Goal: Information Seeking & Learning: Learn about a topic

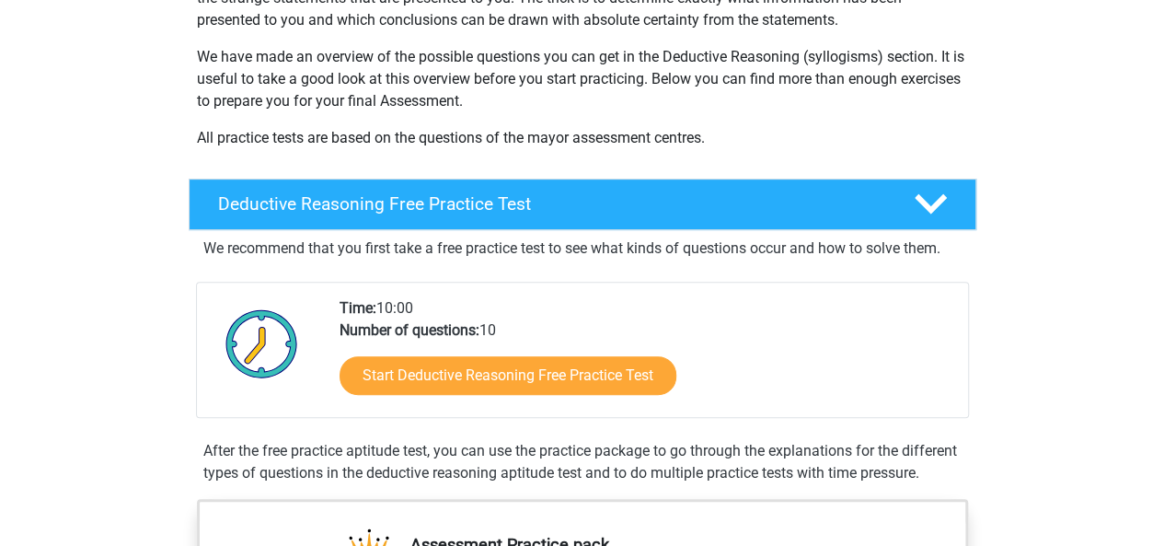
scroll to position [276, 0]
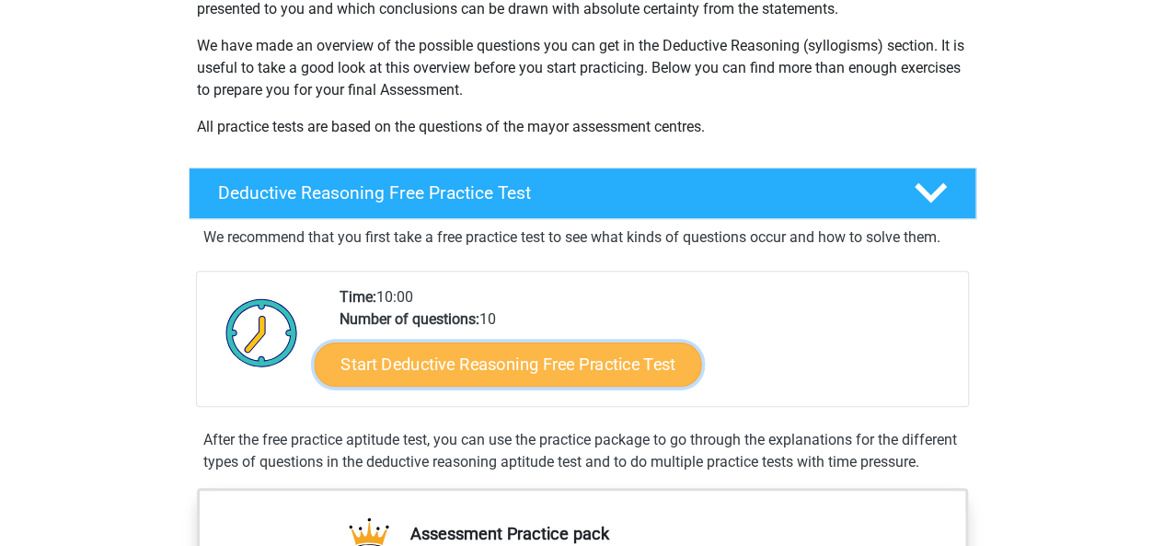
click at [552, 364] on link "Start Deductive Reasoning Free Practice Test" at bounding box center [507, 363] width 387 height 44
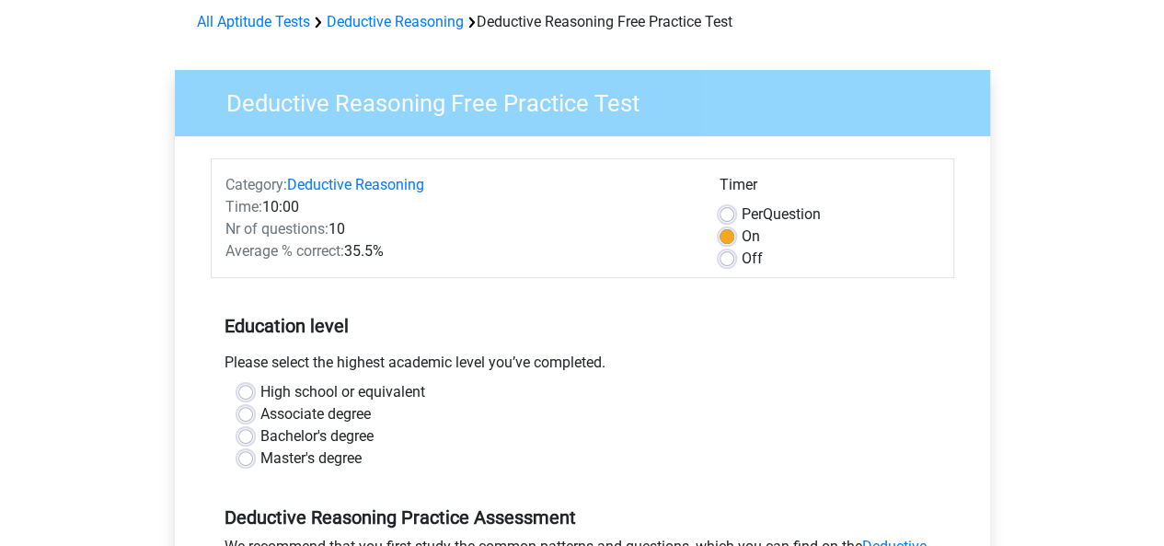
scroll to position [184, 0]
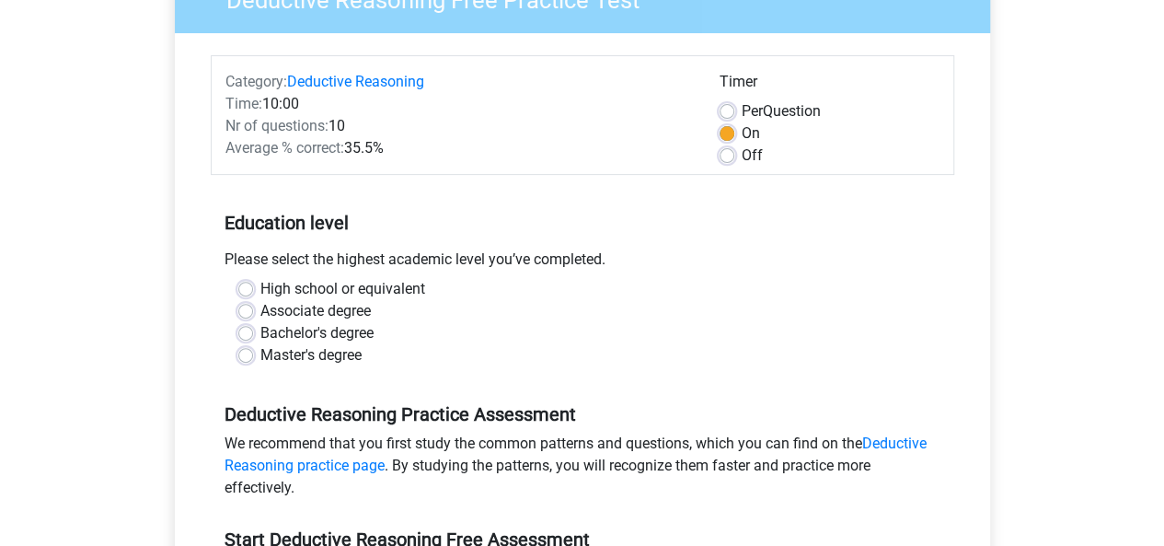
click at [260, 288] on label "High school or equivalent" at bounding box center [342, 289] width 165 height 22
click at [247, 288] on input "High school or equivalent" at bounding box center [245, 287] width 15 height 18
radio input "true"
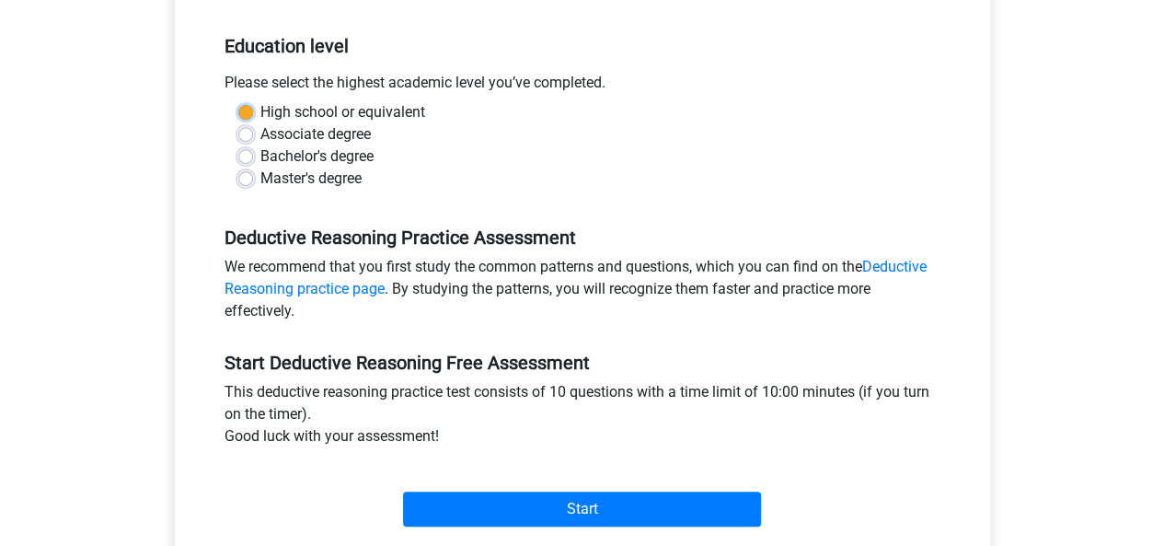
scroll to position [368, 0]
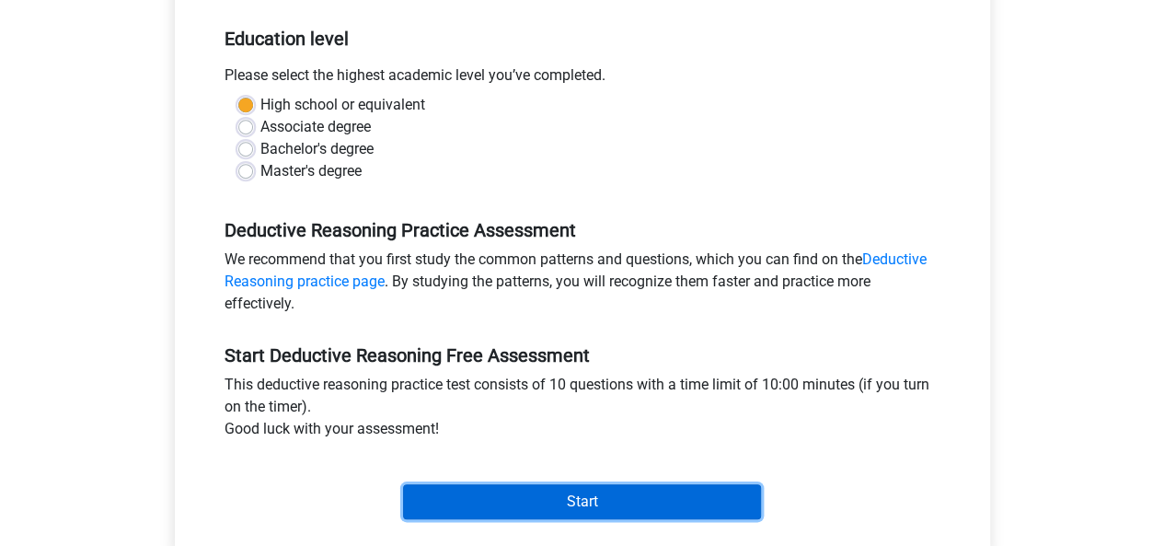
click at [583, 494] on input "Start" at bounding box center [582, 501] width 358 height 35
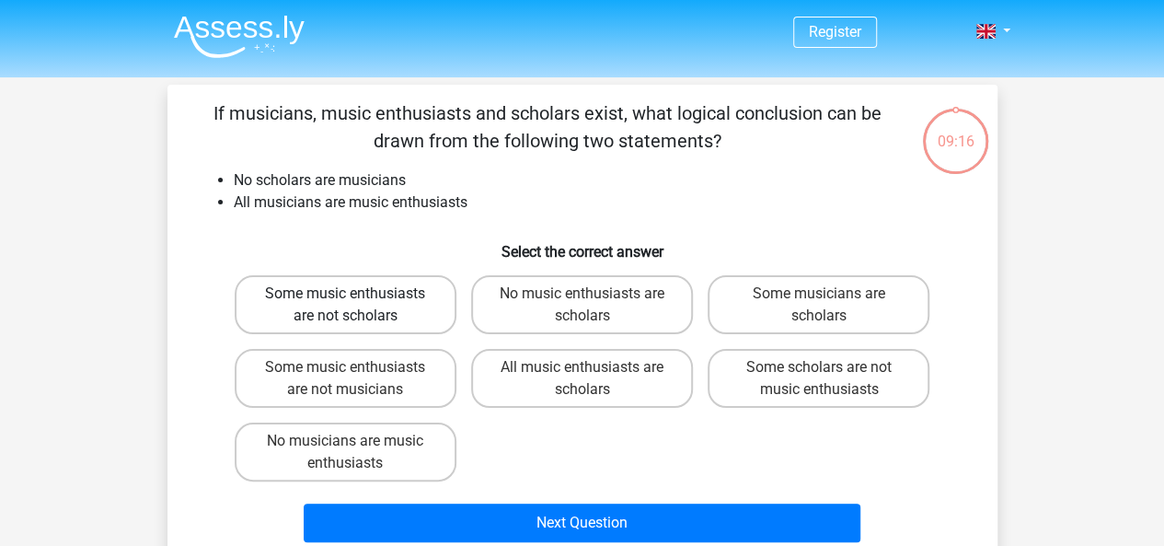
click at [394, 299] on label "Some music enthusiasts are not scholars" at bounding box center [346, 304] width 222 height 59
click at [357, 299] on input "Some music enthusiasts are not scholars" at bounding box center [351, 300] width 12 height 12
radio input "true"
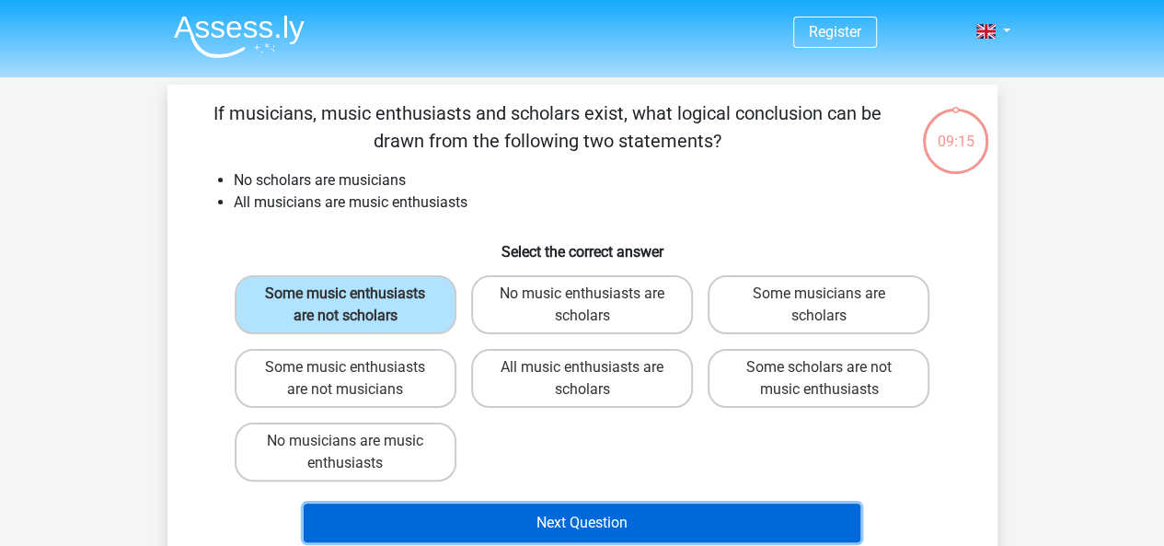
click at [533, 505] on button "Next Question" at bounding box center [582, 522] width 557 height 39
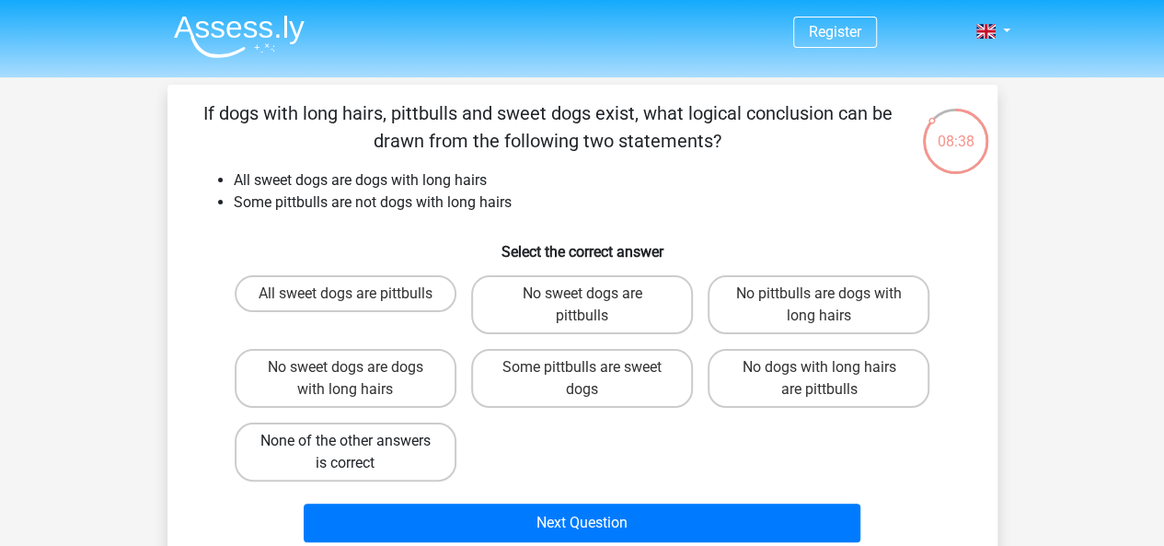
click at [397, 450] on label "None of the other answers is correct" at bounding box center [346, 451] width 222 height 59
click at [357, 450] on input "None of the other answers is correct" at bounding box center [351, 447] width 12 height 12
radio input "true"
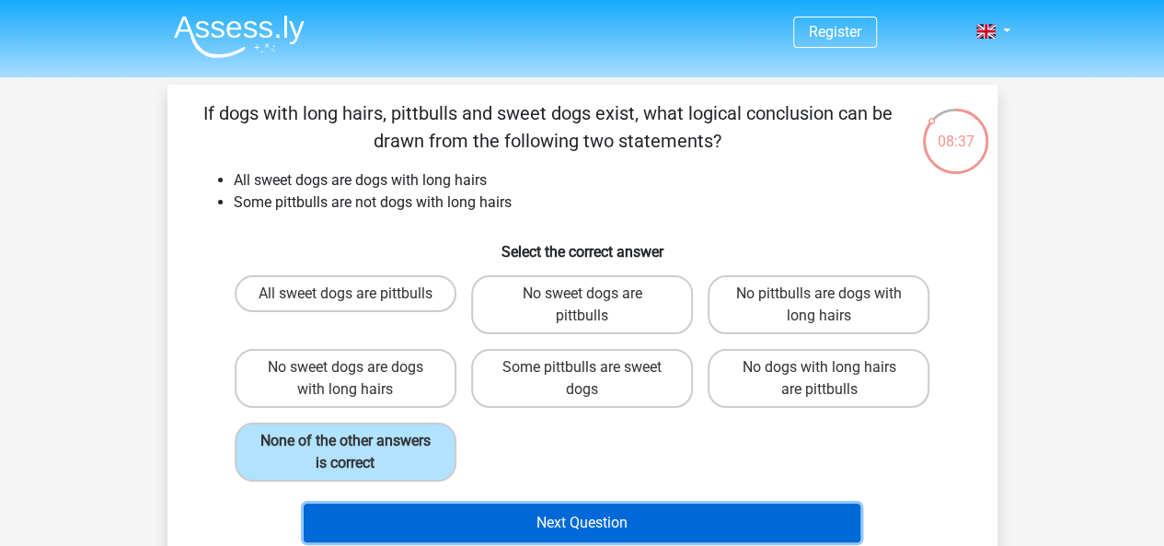
click at [526, 512] on button "Next Question" at bounding box center [582, 522] width 557 height 39
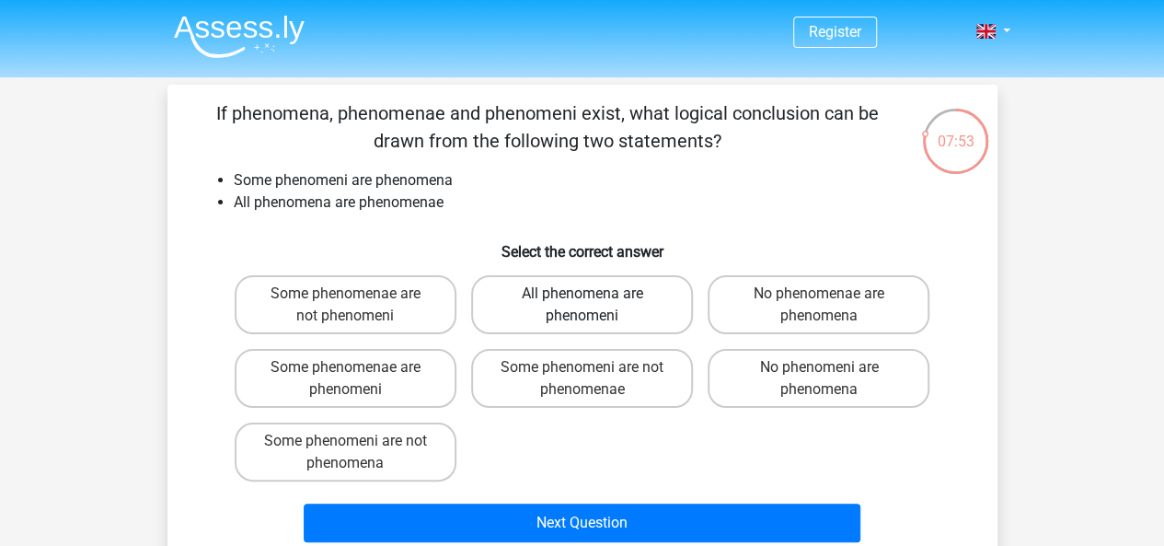
click at [614, 306] on label "All phenomena are phenomeni" at bounding box center [582, 304] width 222 height 59
click at [594, 306] on input "All phenomena are phenomeni" at bounding box center [588, 300] width 12 height 12
radio input "true"
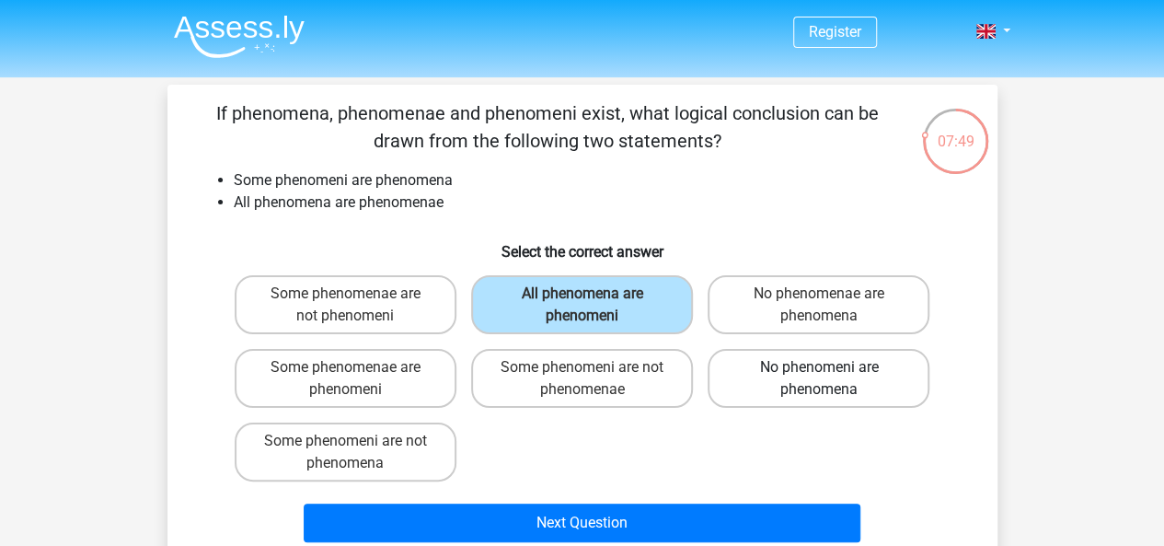
click at [794, 375] on label "No phenomeni are phenomena" at bounding box center [819, 378] width 222 height 59
click at [819, 375] on input "No phenomeni are phenomena" at bounding box center [825, 373] width 12 height 12
radio input "true"
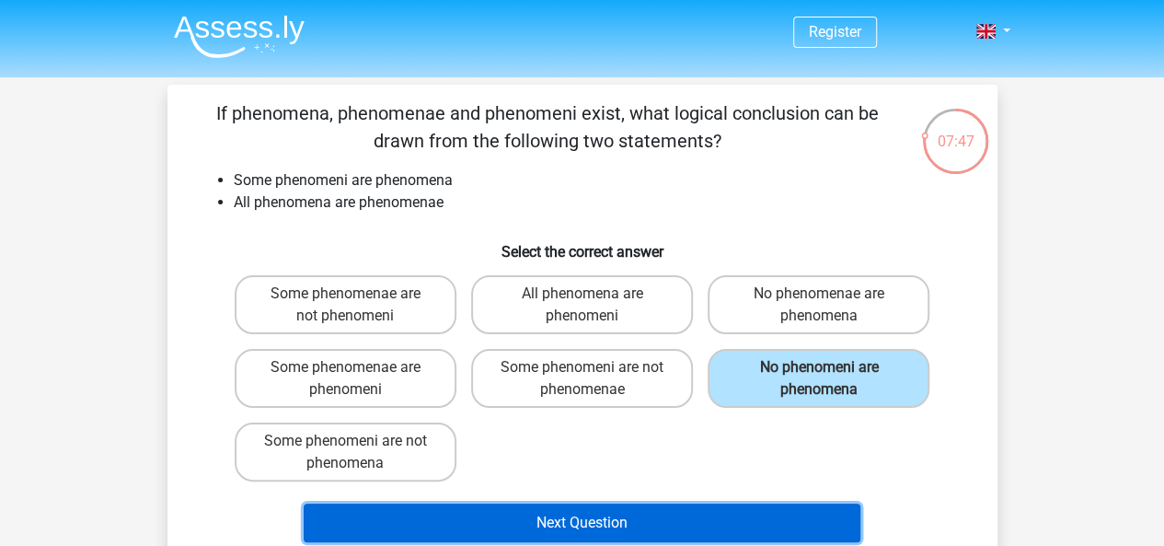
click at [718, 527] on button "Next Question" at bounding box center [582, 522] width 557 height 39
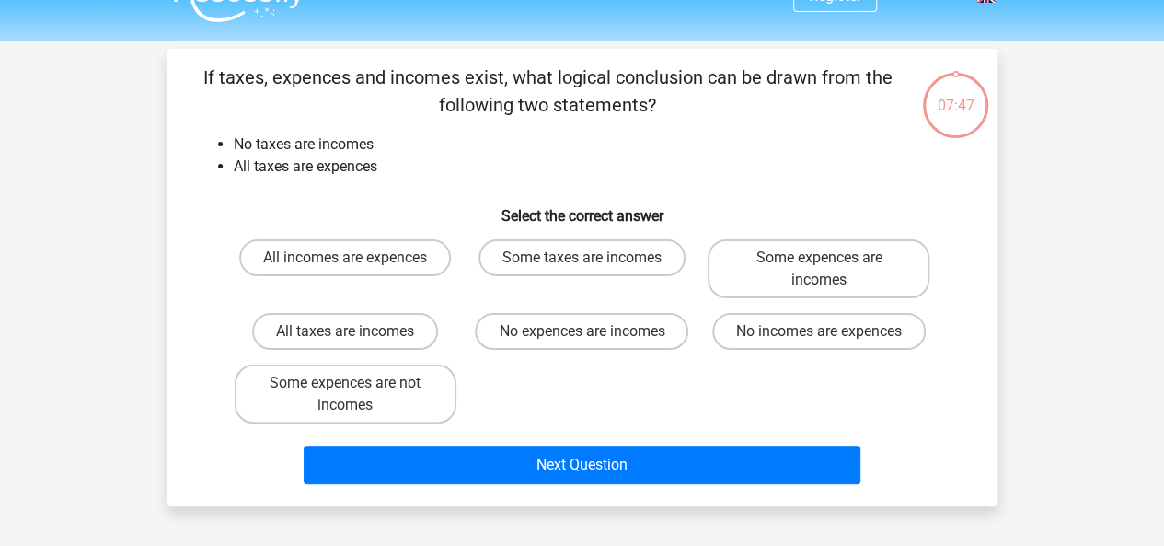
scroll to position [85, 0]
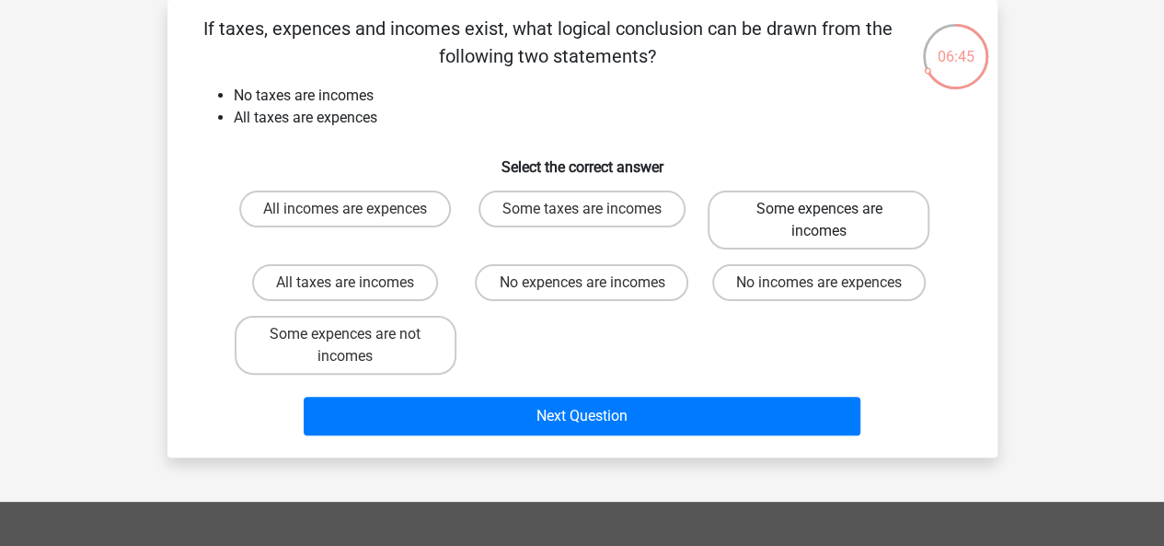
click at [780, 225] on label "Some expences are incomes" at bounding box center [819, 220] width 222 height 59
click at [819, 221] on input "Some expences are incomes" at bounding box center [825, 215] width 12 height 12
radio input "true"
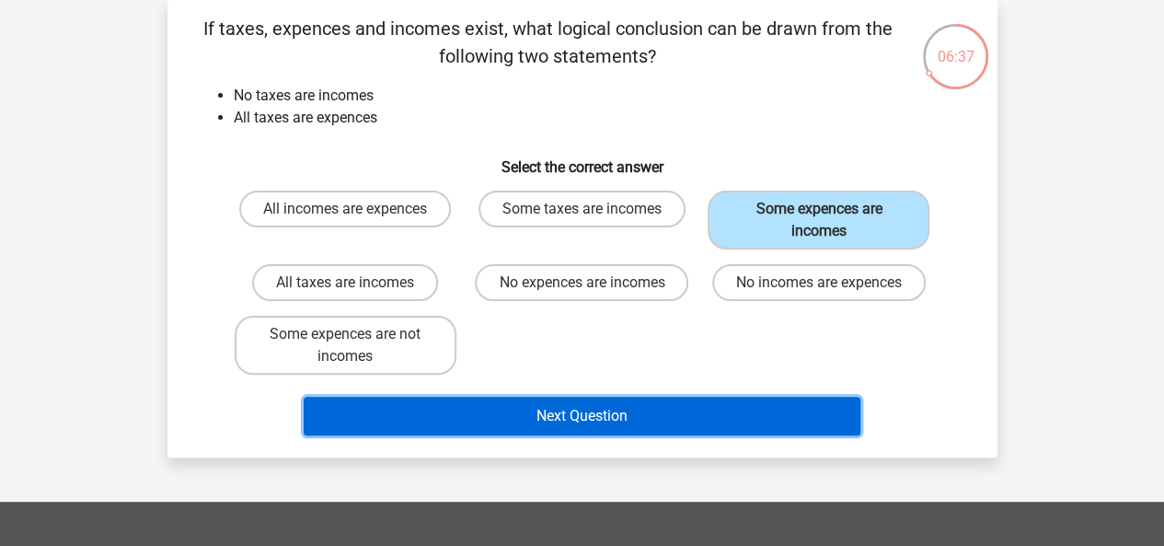
click at [638, 421] on button "Next Question" at bounding box center [582, 416] width 557 height 39
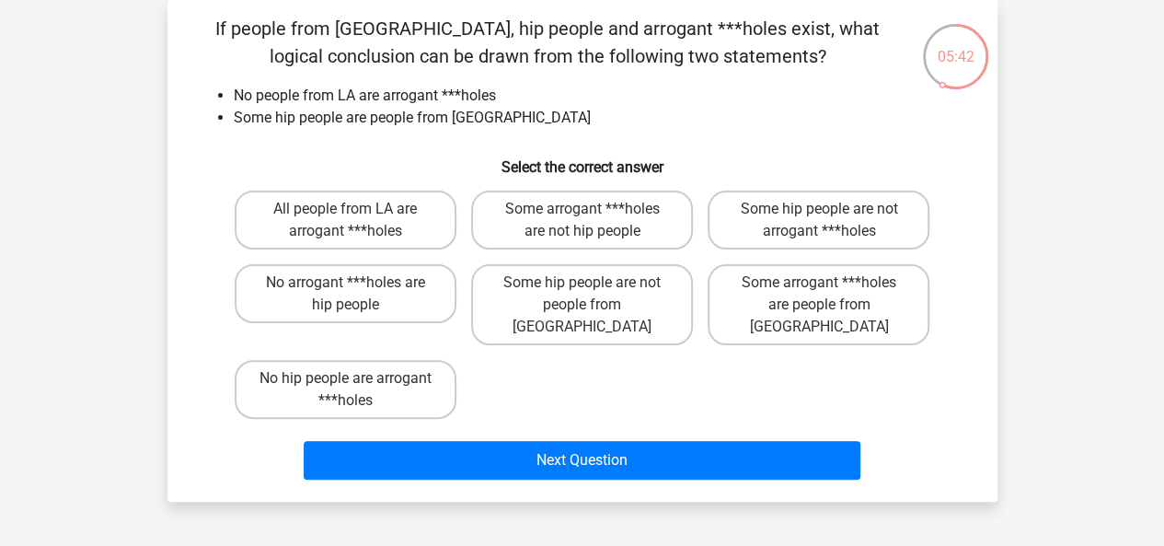
click at [589, 221] on input "Some arrogant ***holes are not hip people" at bounding box center [588, 215] width 12 height 12
radio input "true"
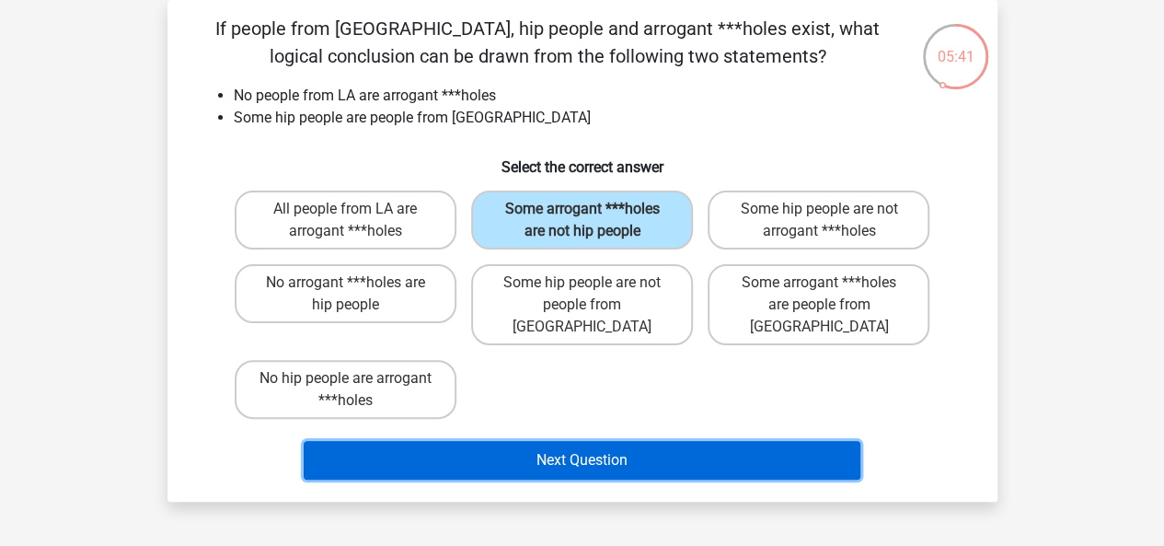
click at [643, 441] on button "Next Question" at bounding box center [582, 460] width 557 height 39
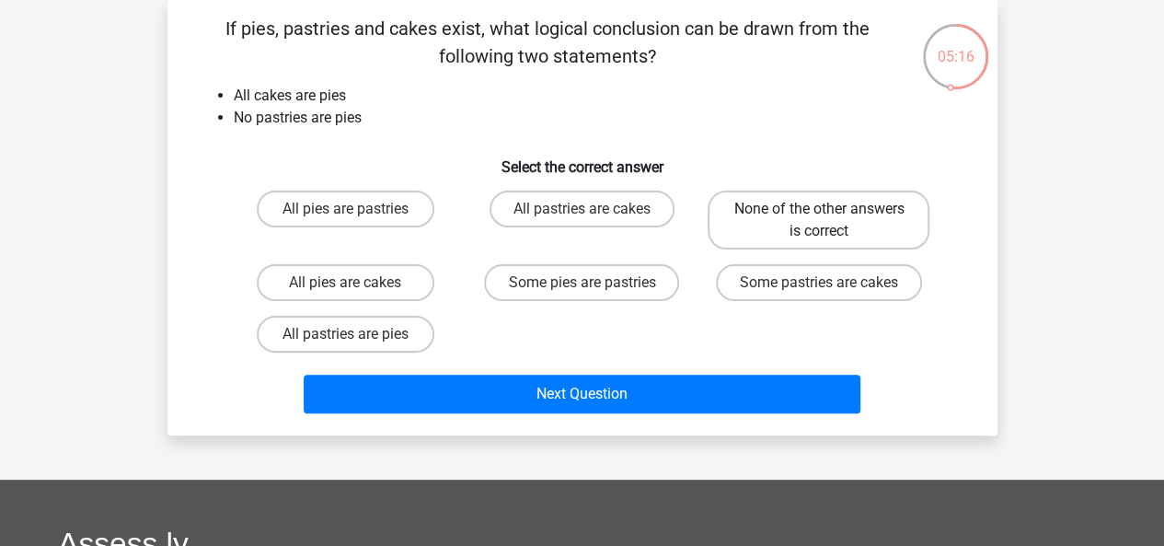
click at [742, 235] on label "None of the other answers is correct" at bounding box center [819, 220] width 222 height 59
click at [819, 221] on input "None of the other answers is correct" at bounding box center [825, 215] width 12 height 12
radio input "true"
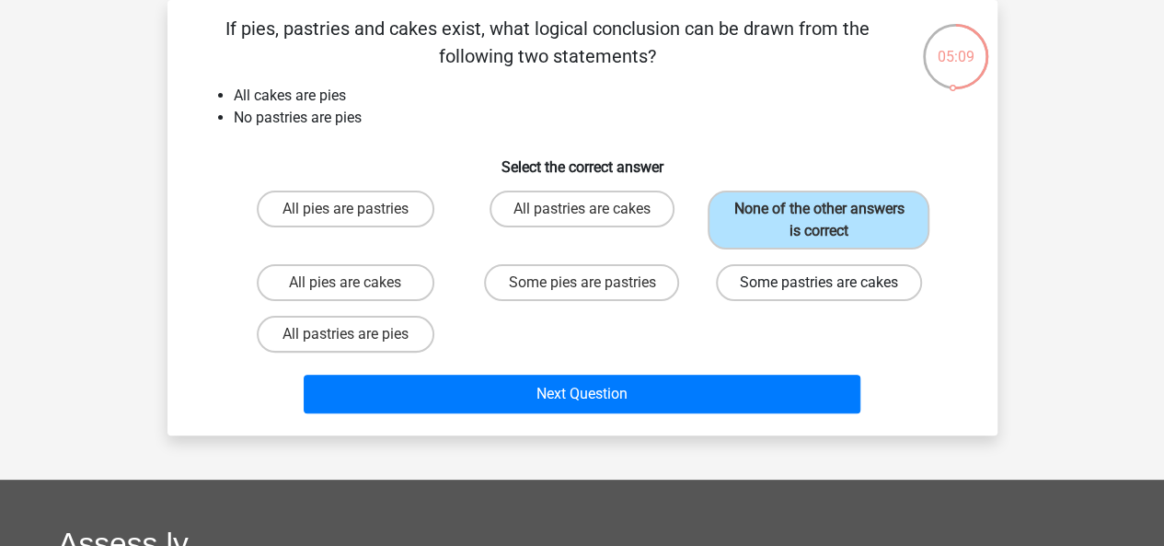
click at [782, 284] on label "Some pastries are cakes" at bounding box center [819, 282] width 206 height 37
click at [819, 284] on input "Some pastries are cakes" at bounding box center [825, 289] width 12 height 12
radio input "true"
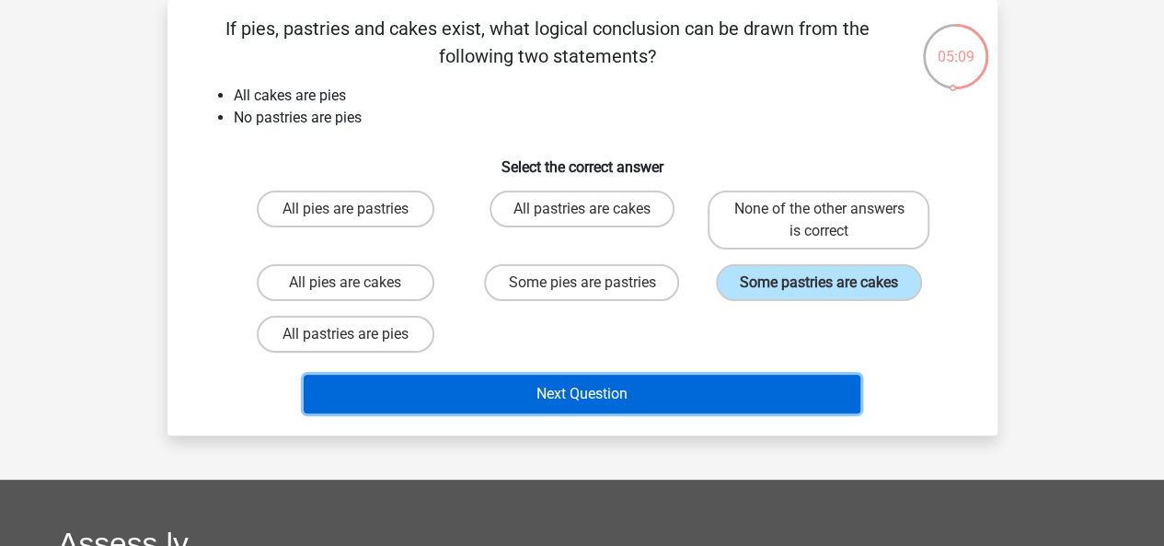
click at [736, 389] on button "Next Question" at bounding box center [582, 394] width 557 height 39
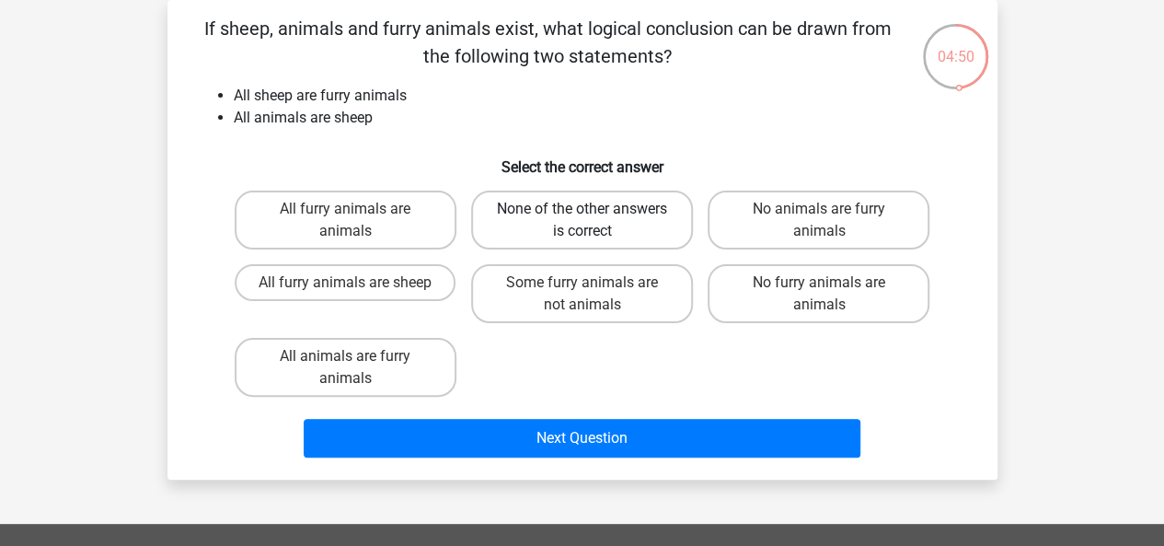
click at [593, 222] on label "None of the other answers is correct" at bounding box center [582, 220] width 222 height 59
click at [593, 221] on input "None of the other answers is correct" at bounding box center [588, 215] width 12 height 12
radio input "true"
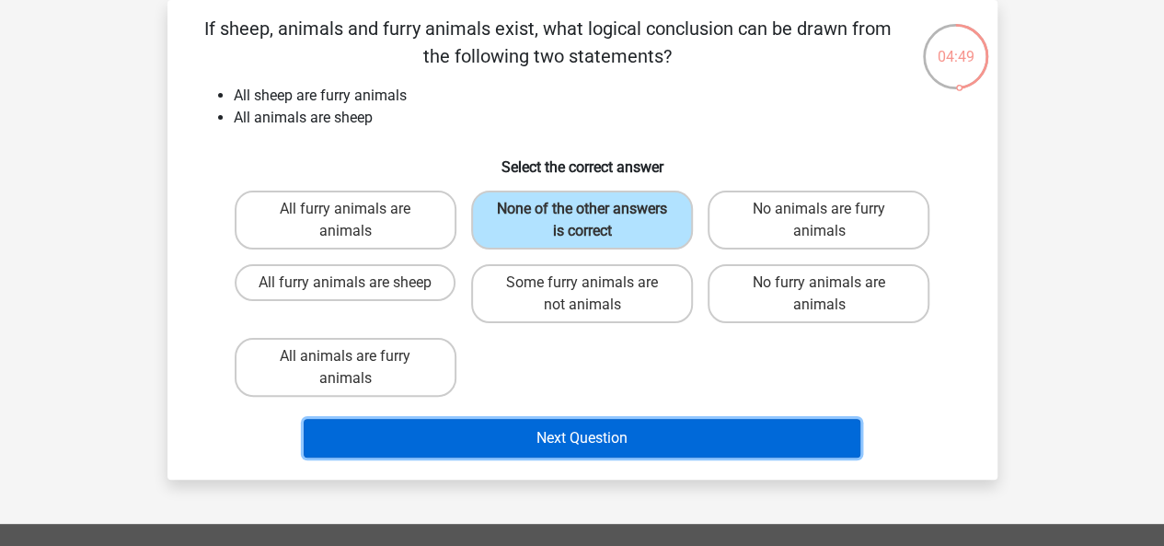
click at [661, 439] on button "Next Question" at bounding box center [582, 438] width 557 height 39
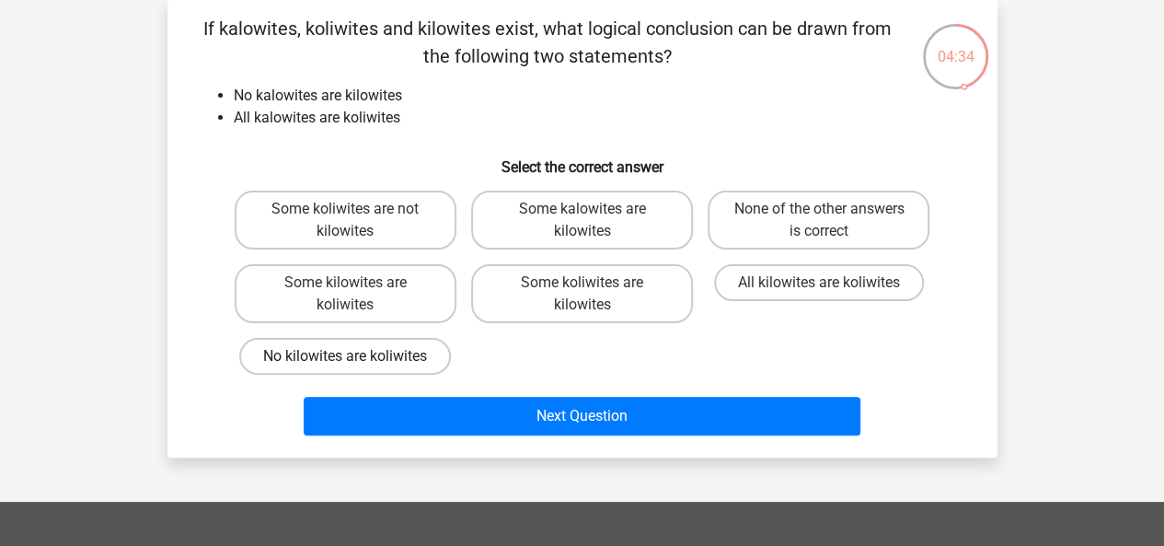
click at [427, 356] on label "No kilowites are koliwites" at bounding box center [345, 356] width 212 height 37
click at [357, 356] on input "No kilowites are koliwites" at bounding box center [351, 362] width 12 height 12
radio input "true"
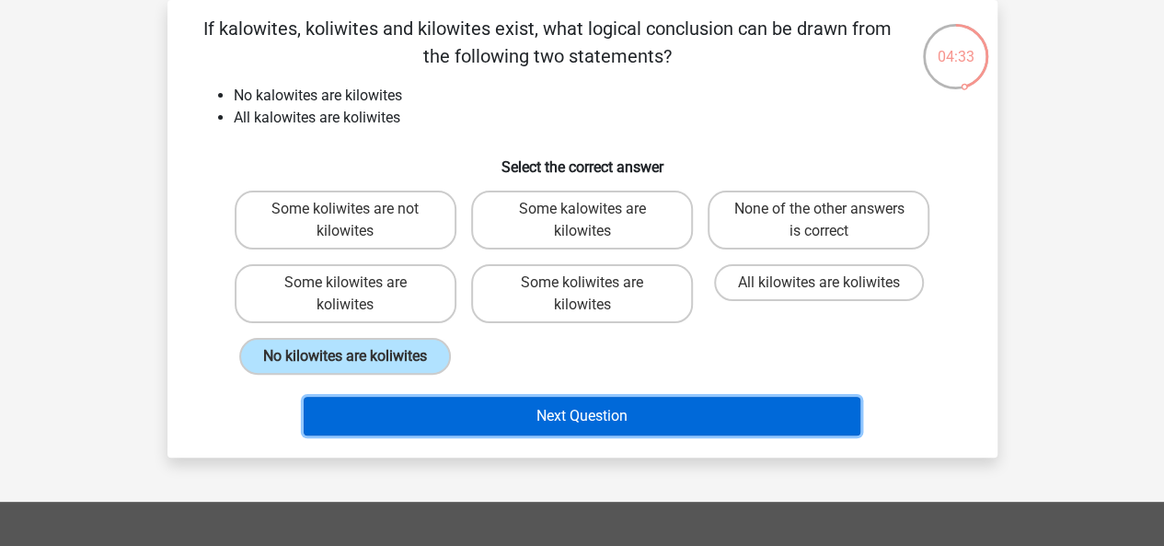
click at [517, 410] on button "Next Question" at bounding box center [582, 416] width 557 height 39
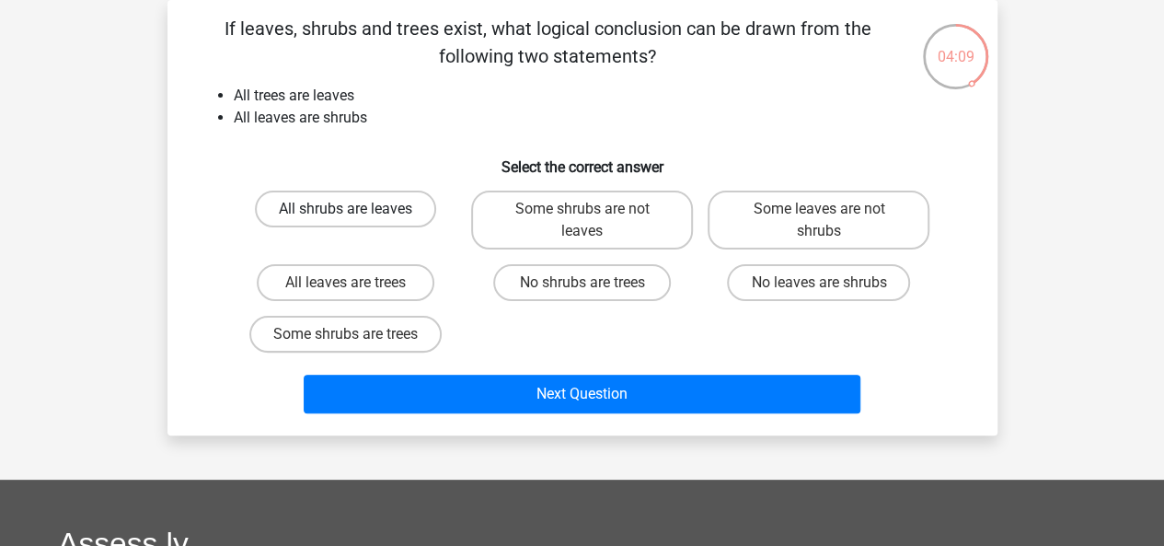
click at [410, 211] on label "All shrubs are leaves" at bounding box center [345, 209] width 181 height 37
click at [357, 211] on input "All shrubs are leaves" at bounding box center [351, 215] width 12 height 12
radio input "true"
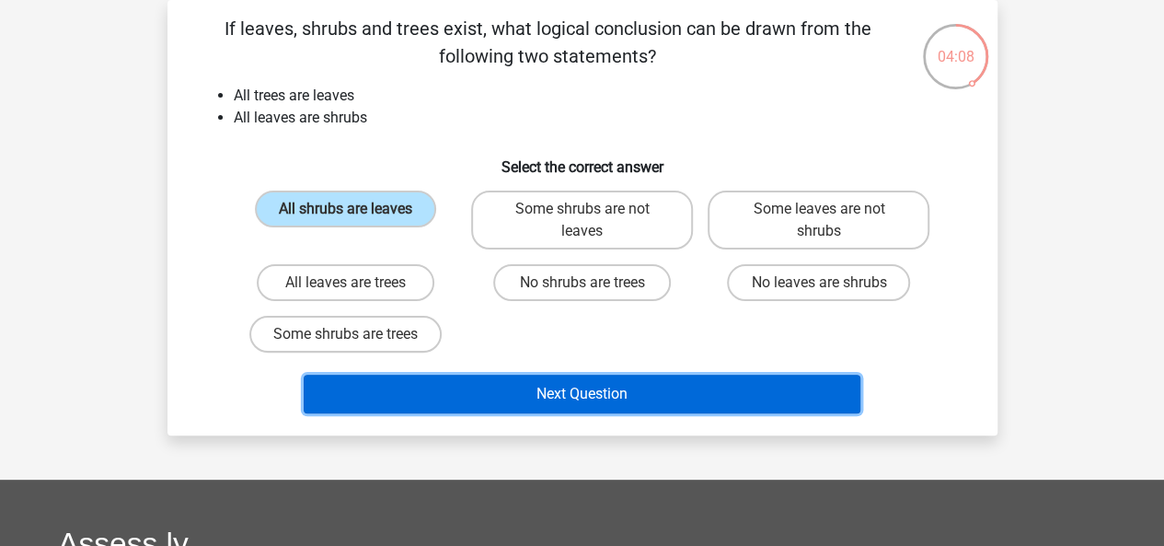
click at [532, 389] on button "Next Question" at bounding box center [582, 394] width 557 height 39
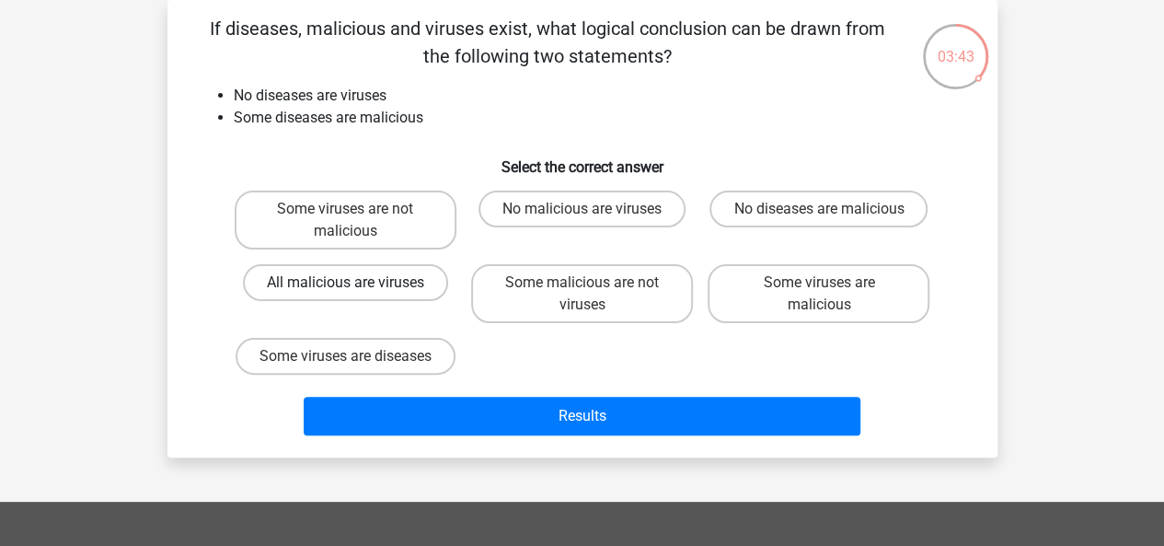
click at [395, 283] on label "All malicious are viruses" at bounding box center [345, 282] width 205 height 37
click at [357, 283] on input "All malicious are viruses" at bounding box center [351, 289] width 12 height 12
radio input "true"
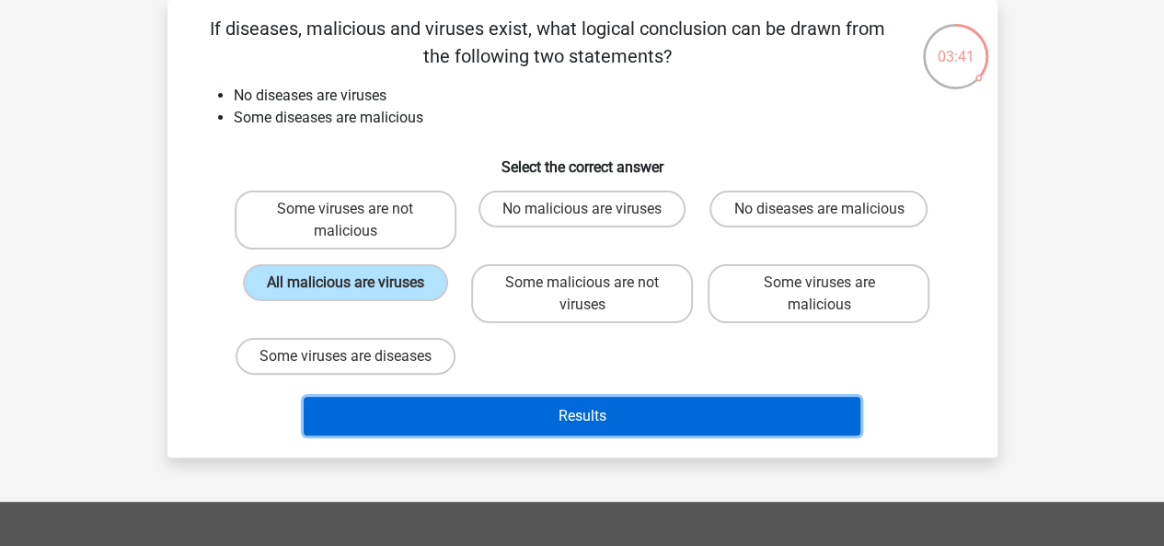
click at [558, 435] on button "Results" at bounding box center [582, 416] width 557 height 39
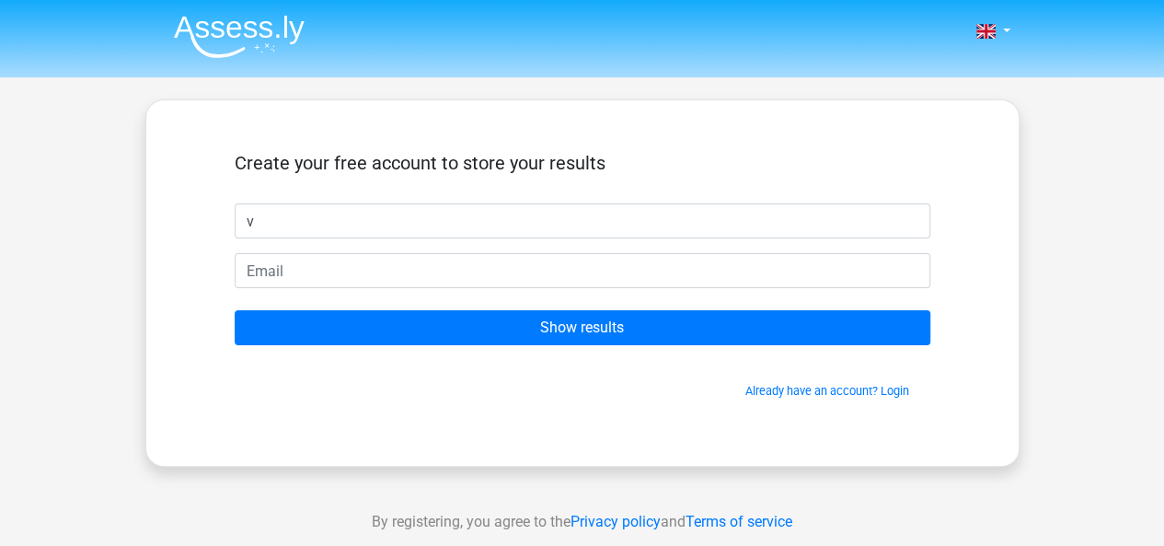
type input "Vladislav"
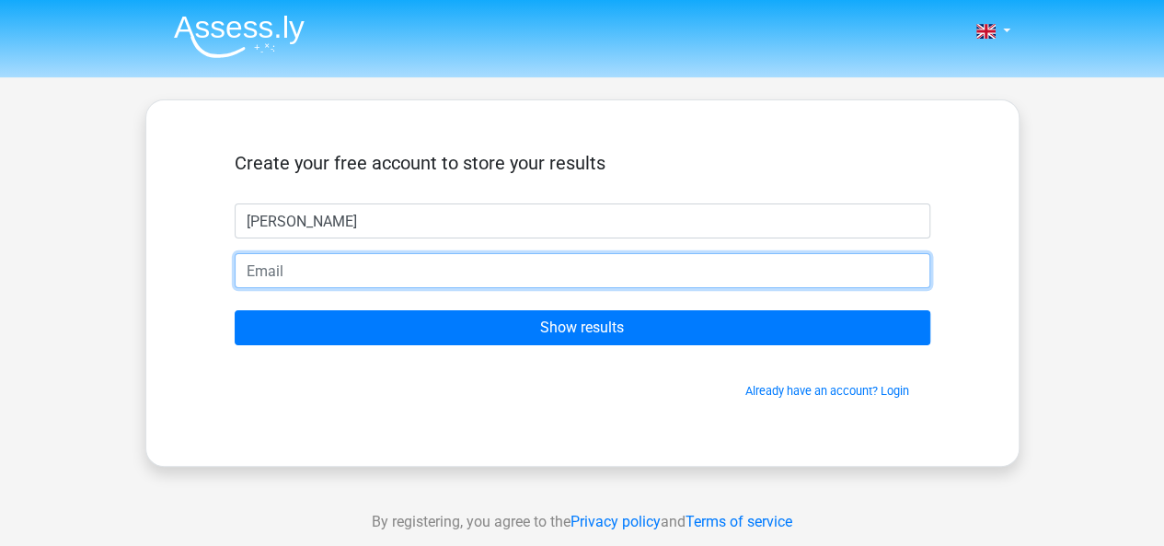
click at [347, 271] on input "email" at bounding box center [583, 270] width 696 height 35
type input "vladvaniukevich@gmail.com"
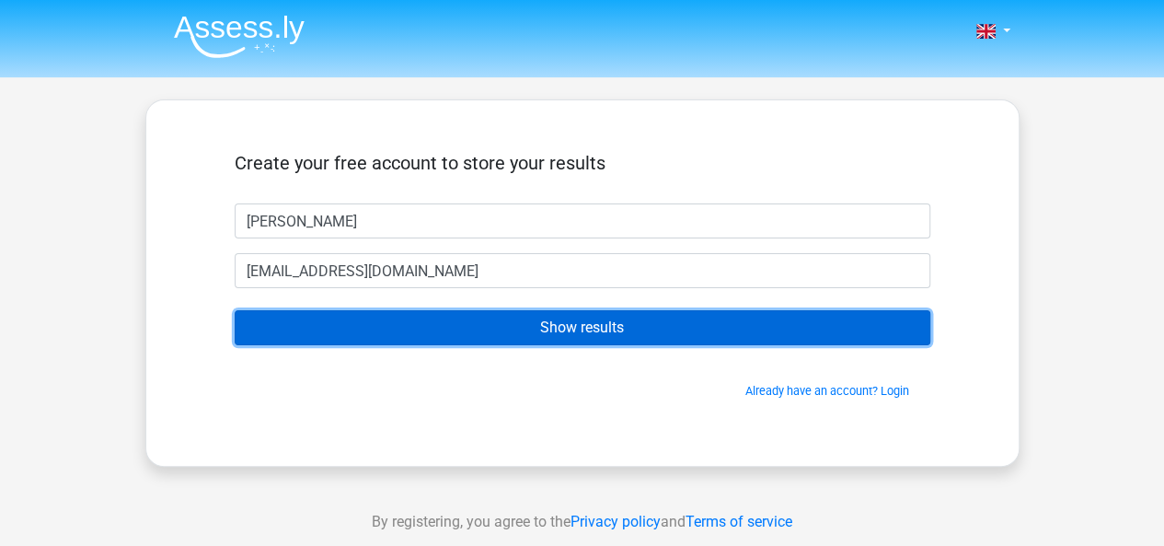
click at [536, 329] on input "Show results" at bounding box center [583, 327] width 696 height 35
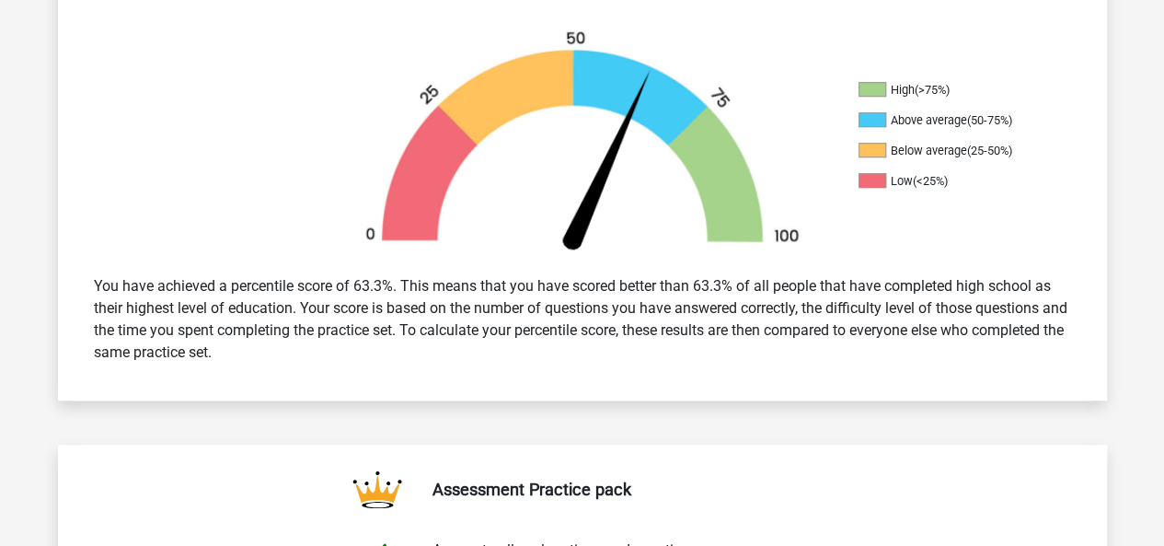
scroll to position [276, 0]
